Goal: Browse casually: Explore the website without a specific task or goal

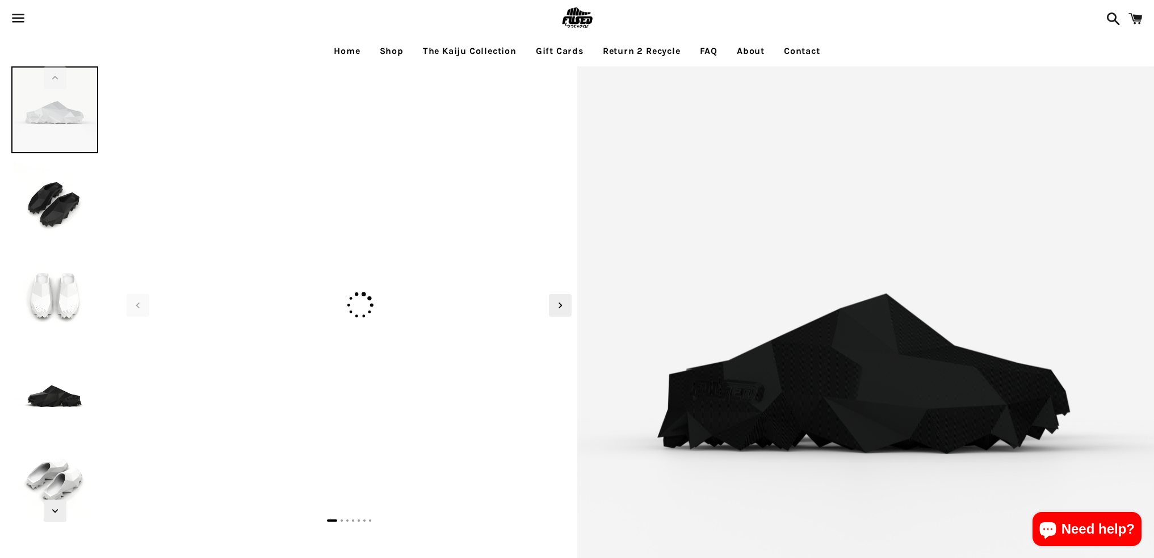
select select "**********"
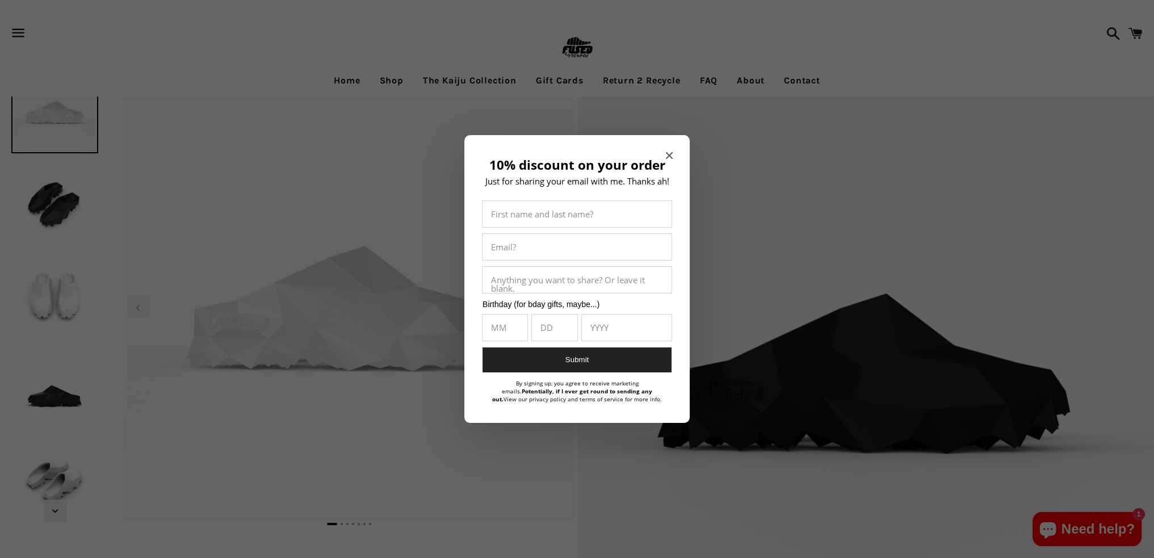
click at [665, 155] on div "10% discount on your order Just for sharing your email with me. Thanks ah! Firs…" at bounding box center [576, 279] width 225 height 288
click at [670, 157] on span "Close modal" at bounding box center [669, 155] width 7 height 11
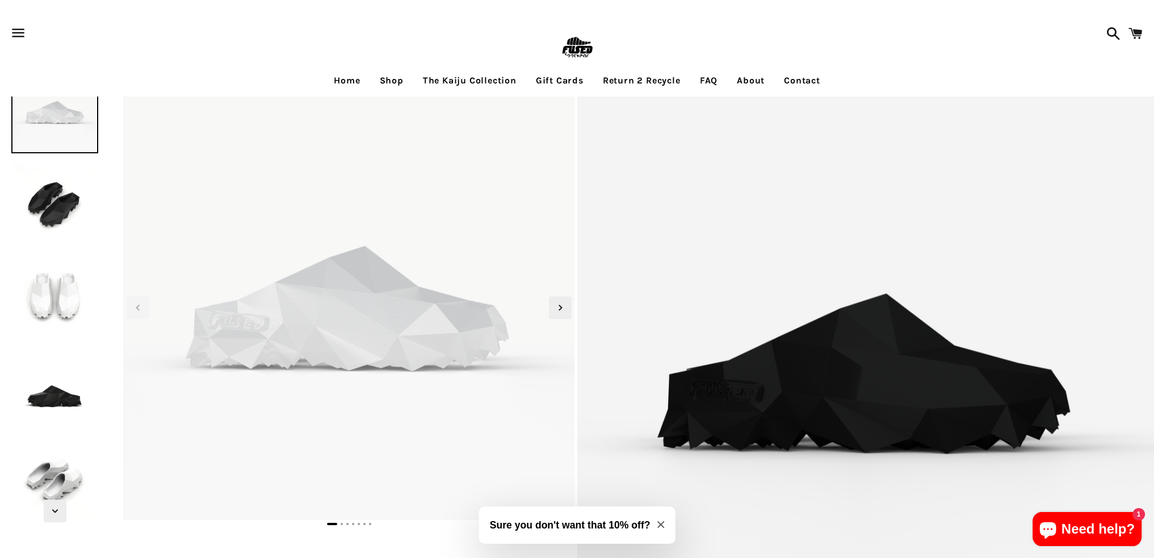
click at [70, 242] on img at bounding box center [54, 202] width 87 height 87
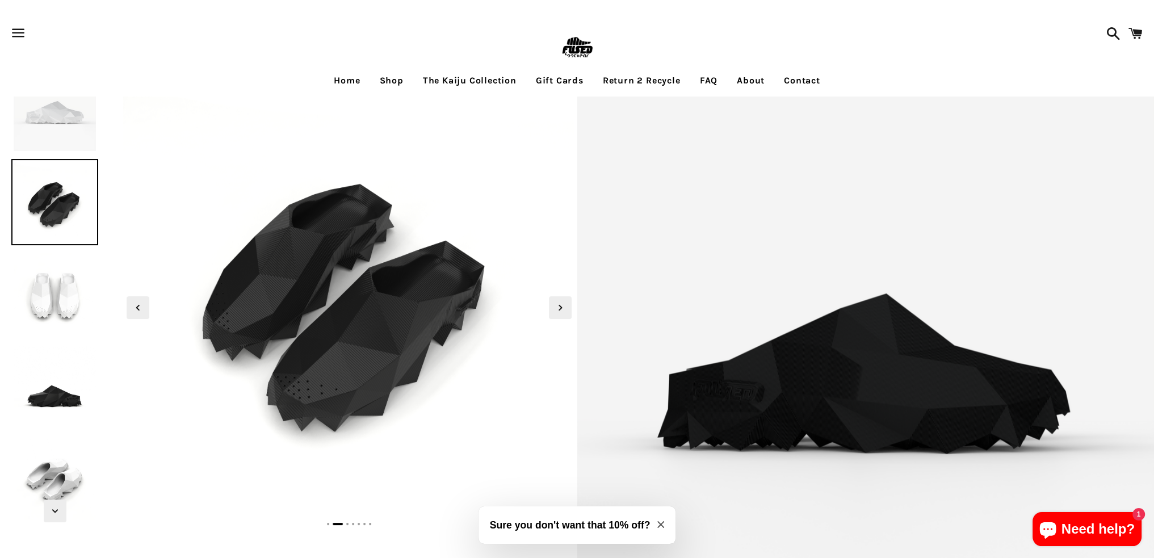
click at [51, 306] on img at bounding box center [54, 294] width 87 height 87
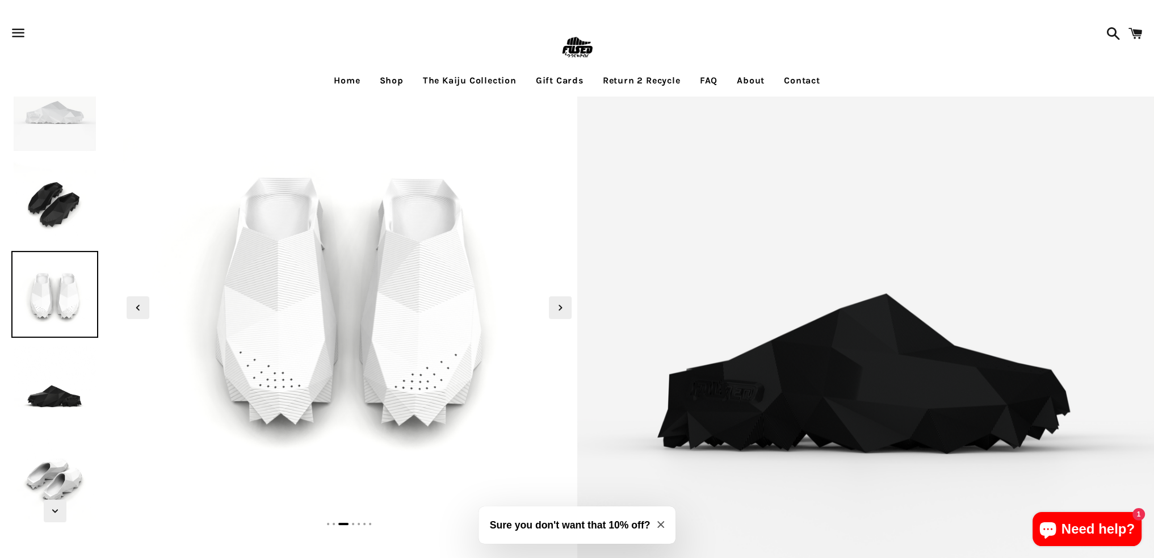
click at [33, 380] on img at bounding box center [54, 386] width 87 height 87
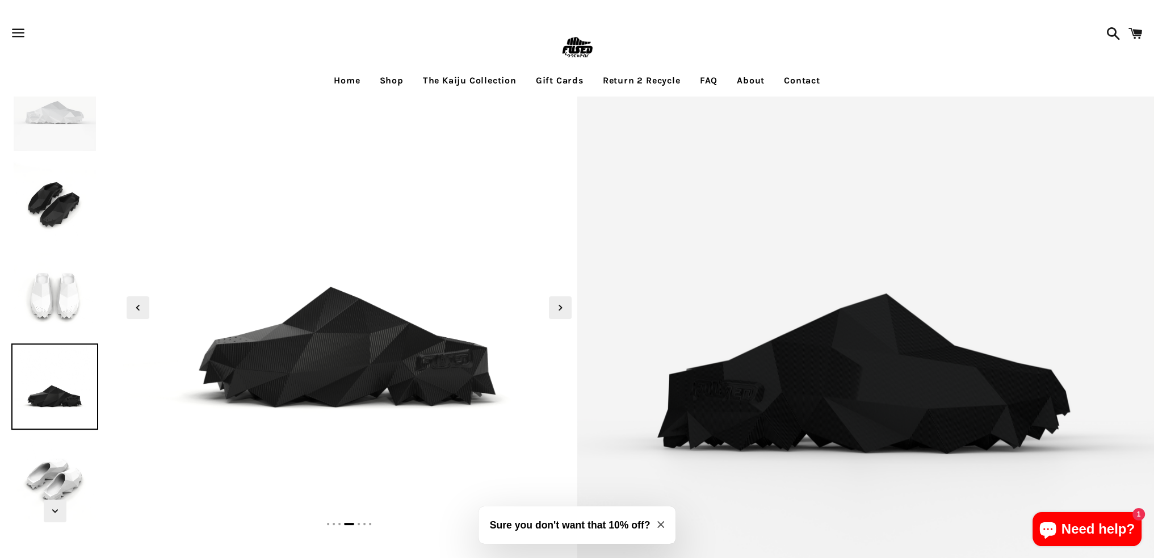
click at [63, 465] on img at bounding box center [54, 478] width 87 height 87
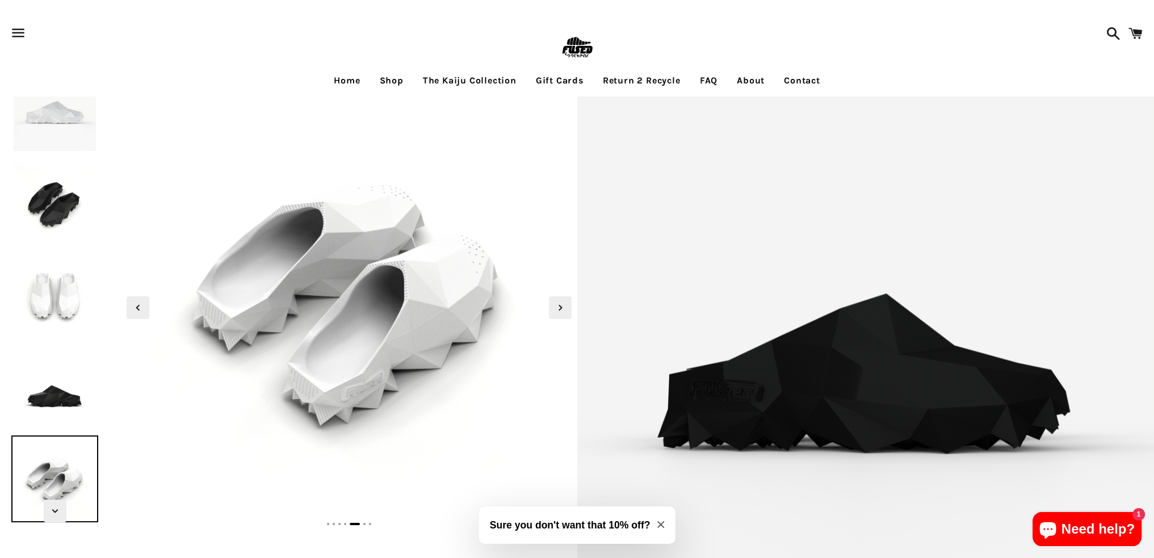
click at [386, 78] on link "Shop" at bounding box center [391, 80] width 41 height 28
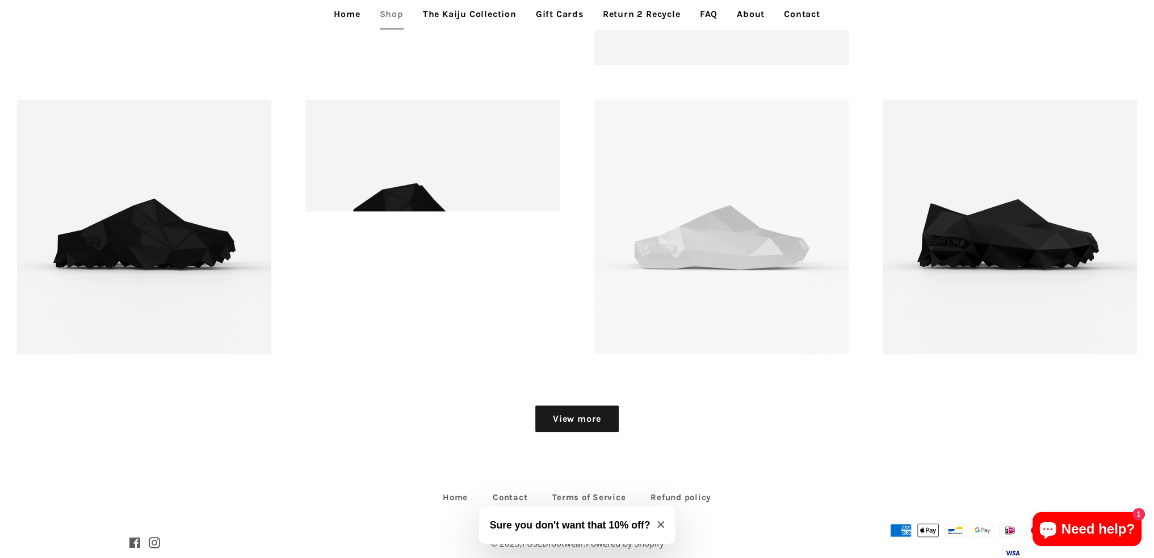
scroll to position [1760, 0]
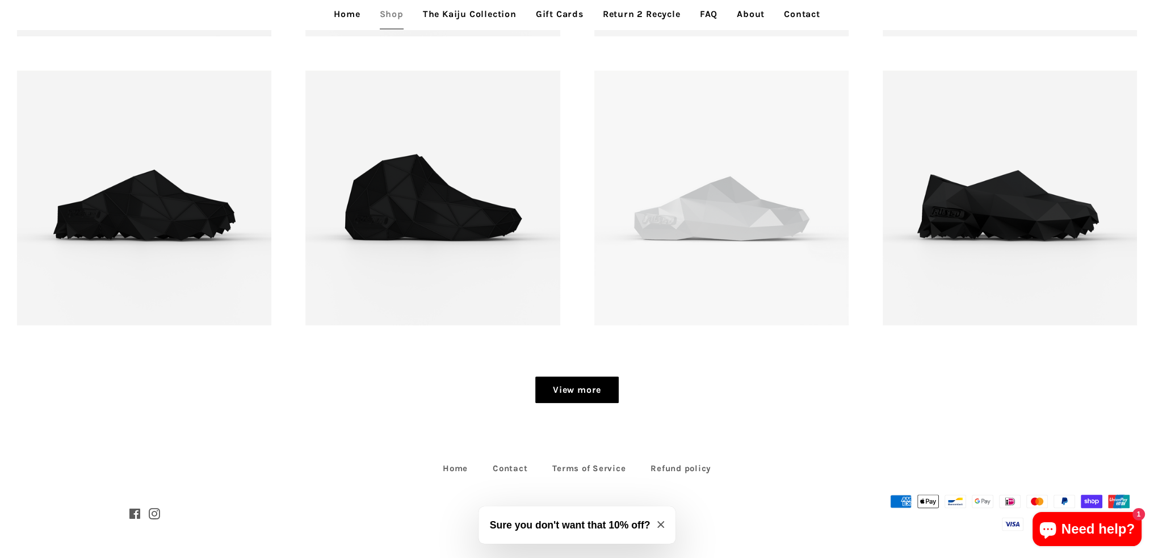
click at [589, 396] on link "View more" at bounding box center [576, 389] width 83 height 27
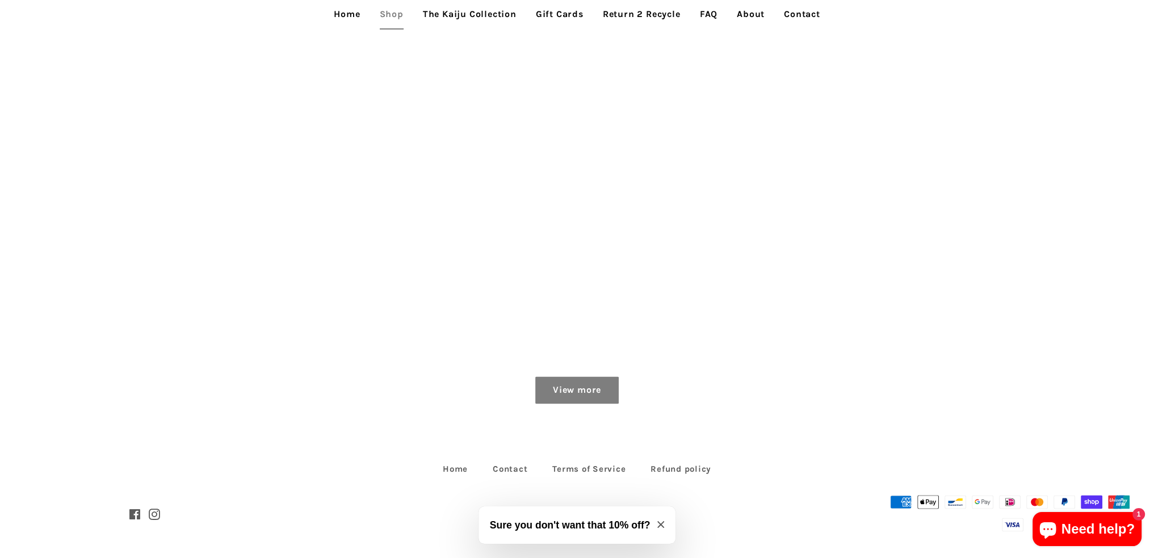
scroll to position [2341, 0]
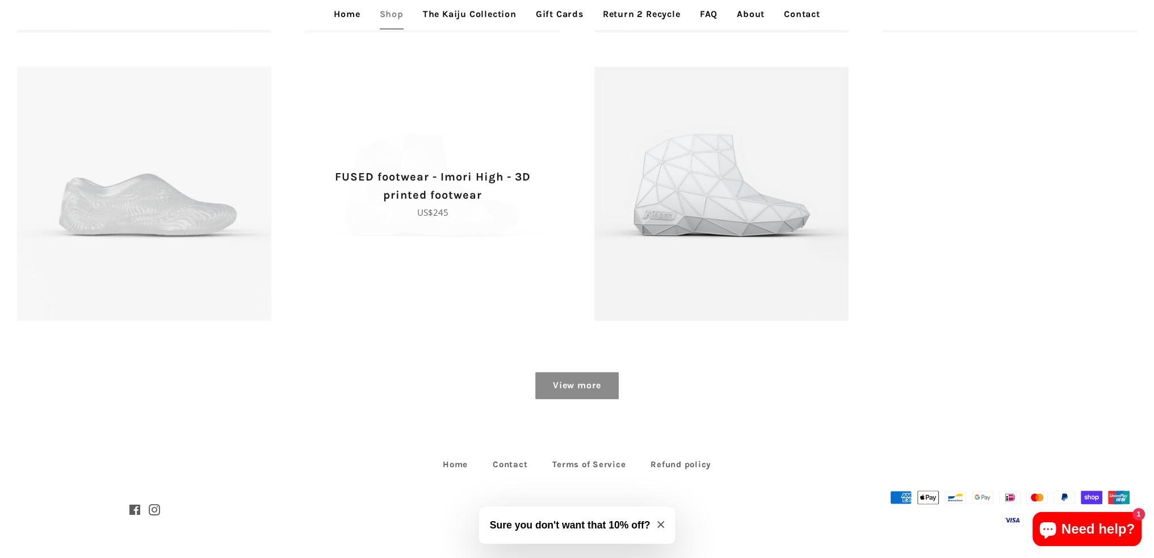
click at [416, 223] on span "FUSED footwear - Imori High - 3D printed footwear Regular price US$245" at bounding box center [432, 193] width 254 height 254
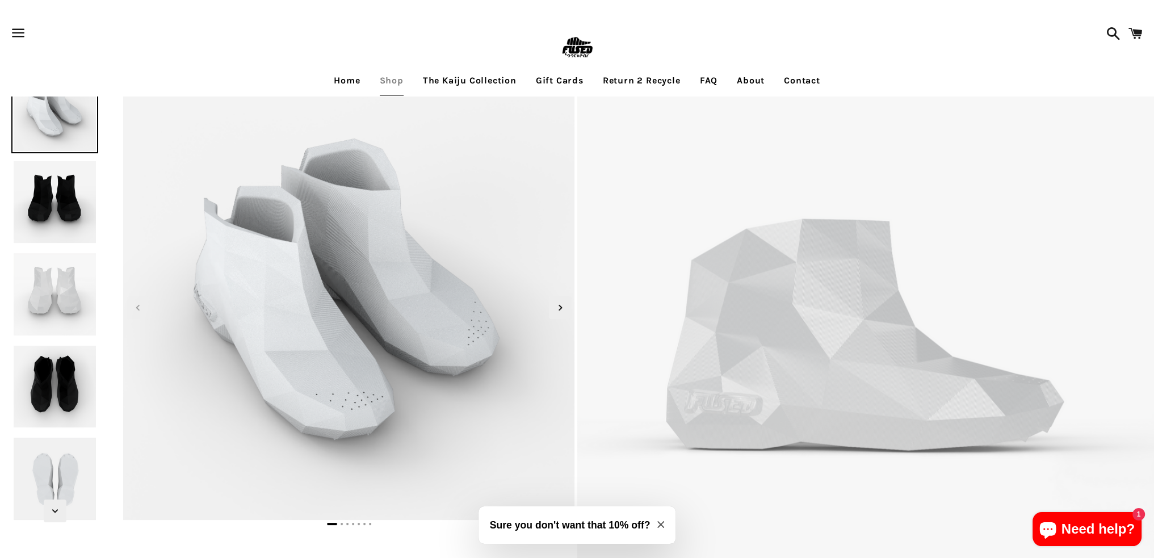
click at [299, 238] on img at bounding box center [406, 358] width 967 height 967
click at [551, 305] on span "Next slide" at bounding box center [560, 307] width 23 height 23
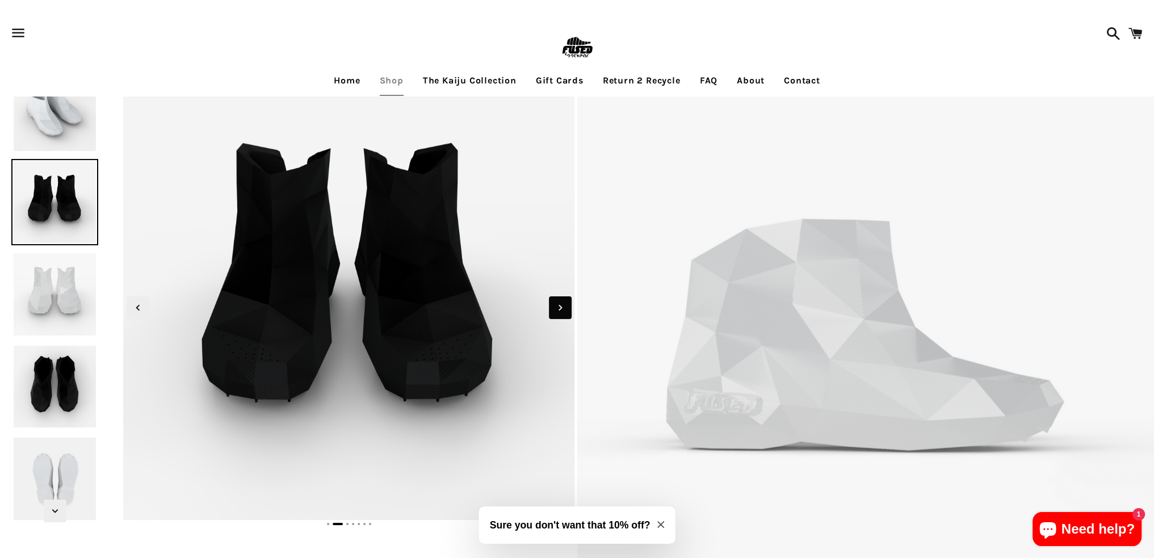
click at [551, 305] on span "Next slide" at bounding box center [560, 307] width 23 height 23
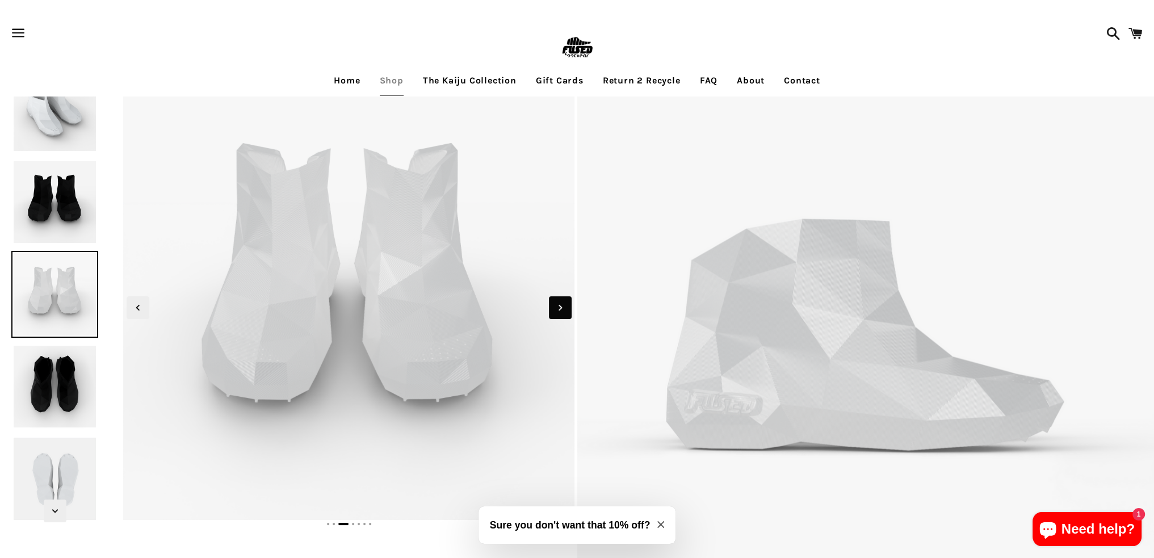
click at [551, 305] on span "Next slide" at bounding box center [560, 307] width 23 height 23
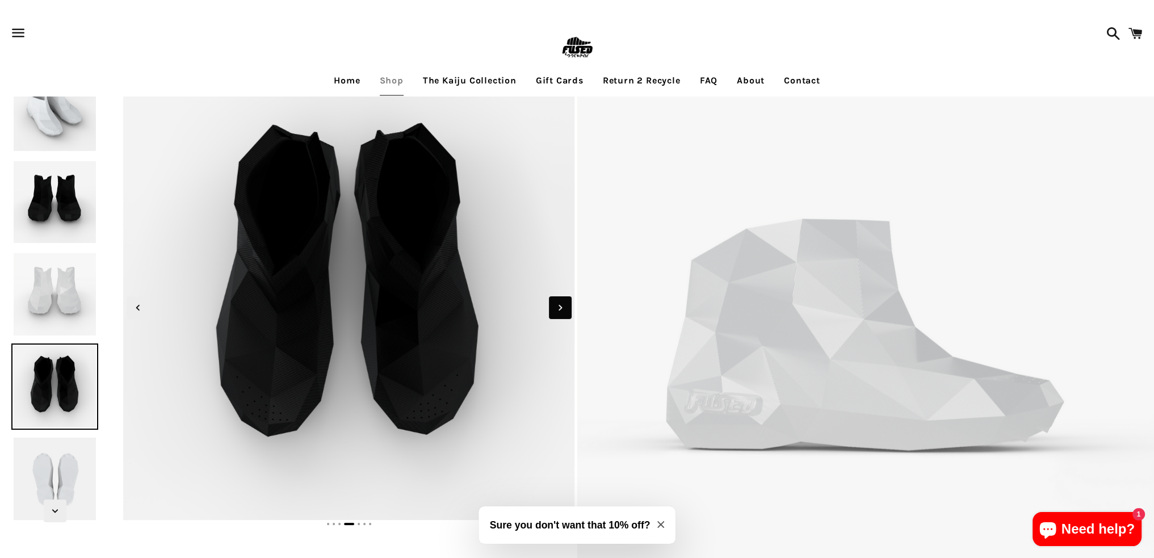
click at [551, 305] on span "Next slide" at bounding box center [560, 307] width 23 height 23
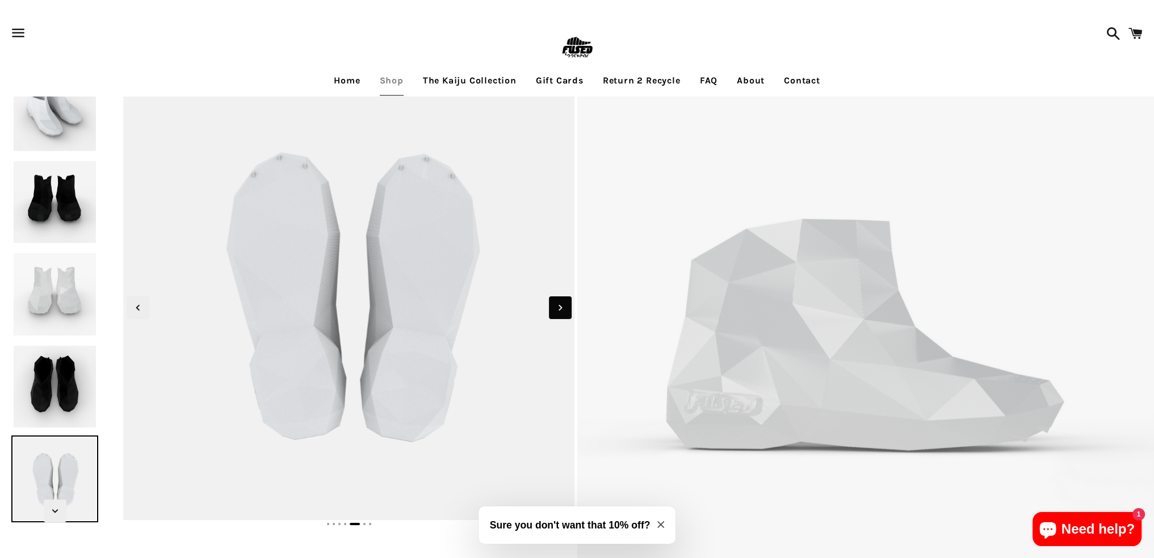
click at [551, 305] on span "Next slide" at bounding box center [560, 307] width 23 height 23
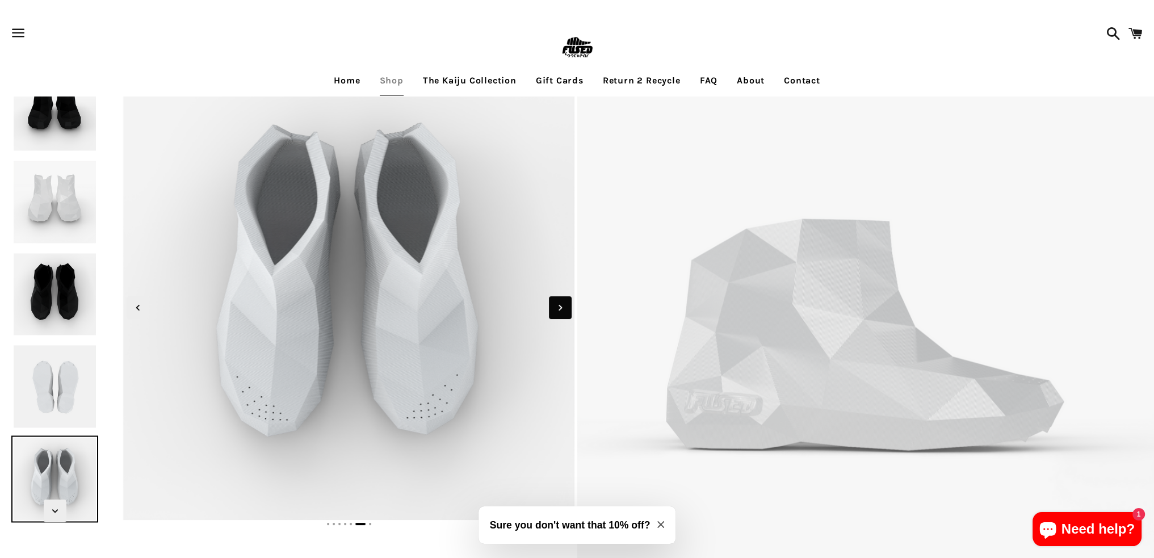
click at [551, 305] on span "Next slide" at bounding box center [560, 307] width 23 height 23
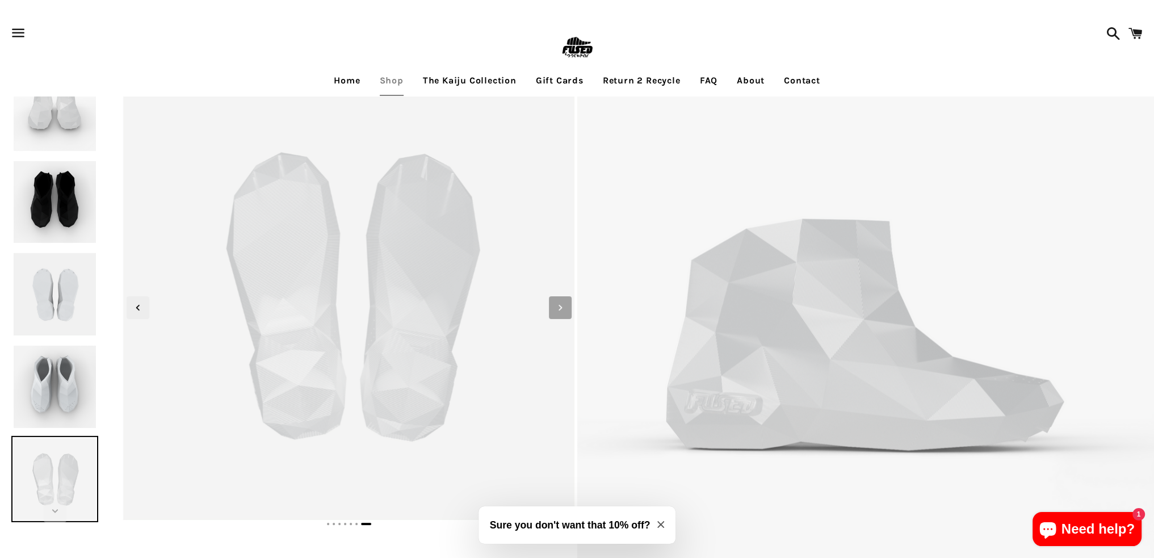
click at [551, 305] on span "Next slide" at bounding box center [560, 307] width 23 height 23
click at [940, 339] on img at bounding box center [865, 354] width 577 height 577
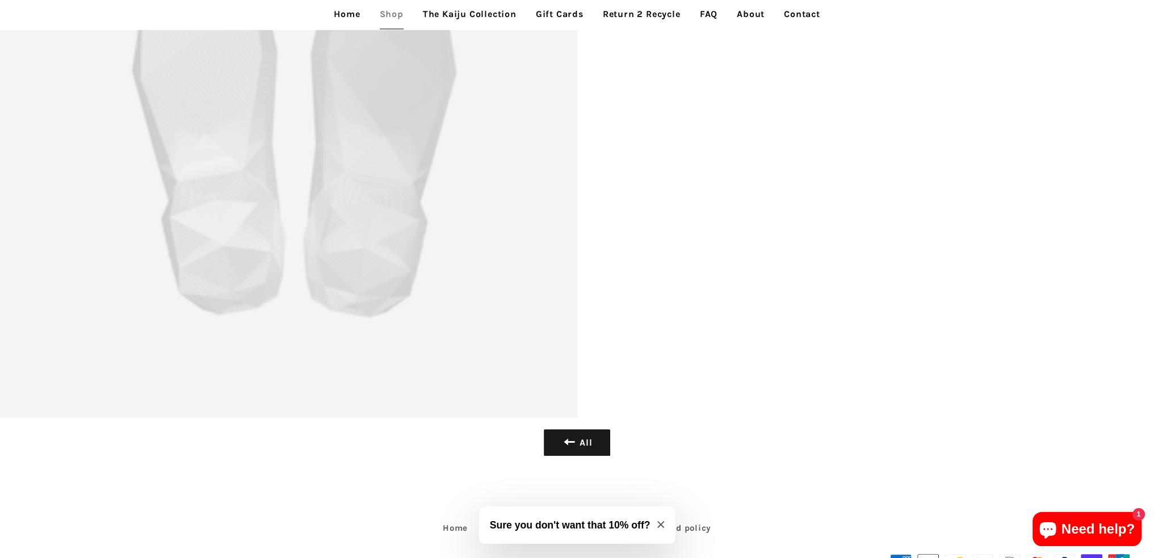
scroll to position [6548, 0]
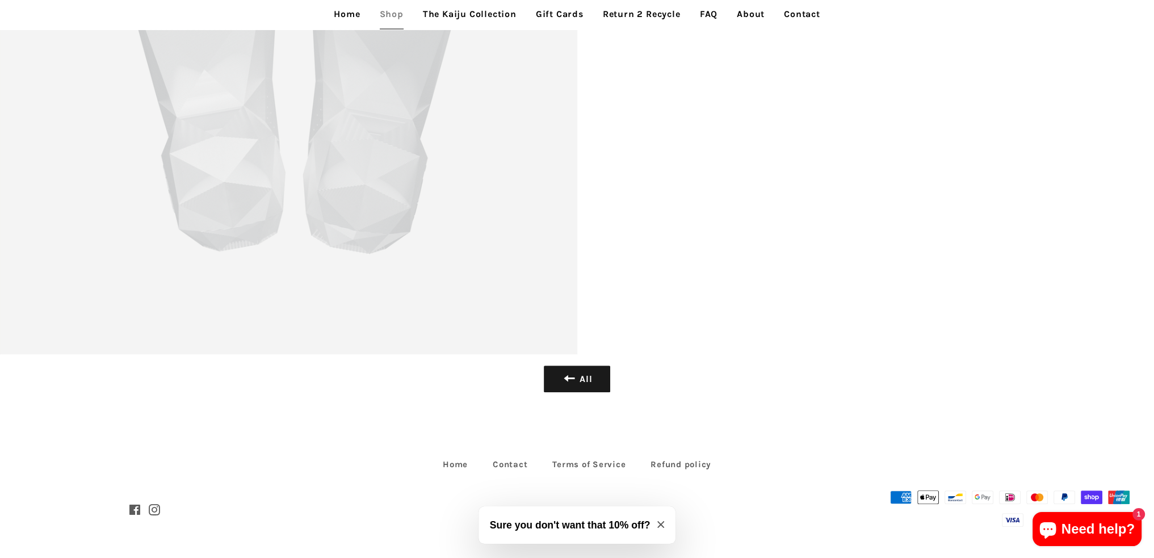
click at [461, 19] on link "The Kaiju Collection" at bounding box center [469, 14] width 111 height 28
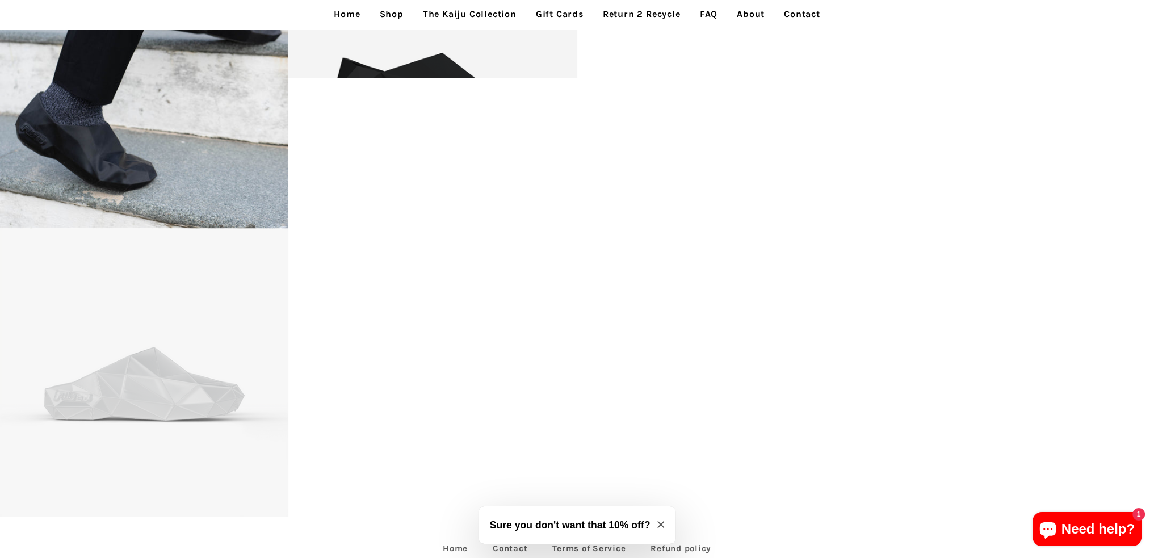
scroll to position [3349, 0]
